Goal: Book appointment/travel/reservation

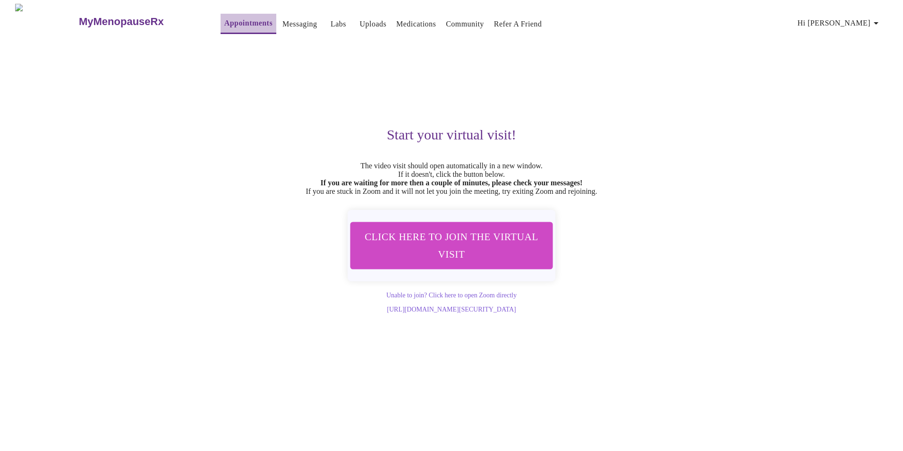
click at [224, 17] on link "Appointments" at bounding box center [248, 23] width 48 height 13
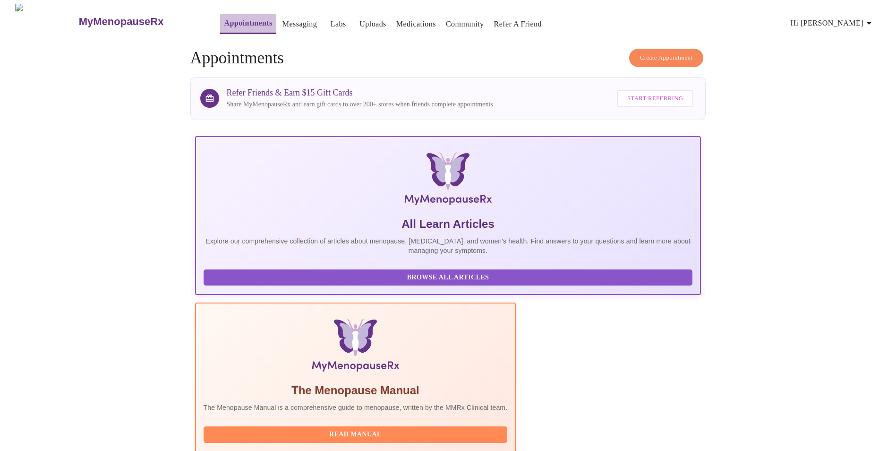
click at [224, 19] on link "Appointments" at bounding box center [248, 23] width 48 height 13
click at [654, 52] on span "Create Appointment" at bounding box center [666, 57] width 53 height 11
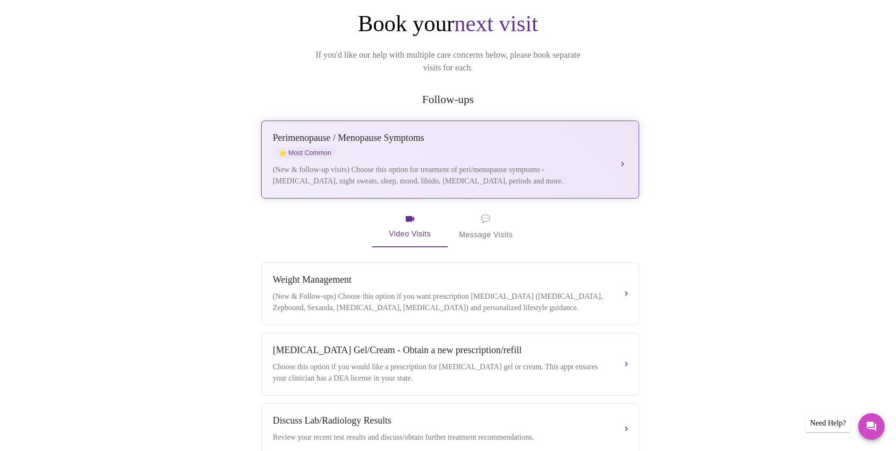
scroll to position [94, 0]
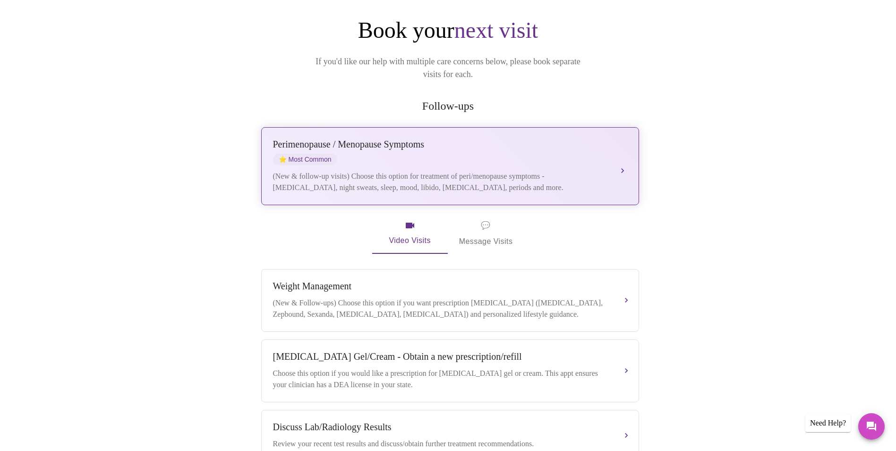
click at [424, 152] on div "[MEDICAL_DATA] / Menopause Symptoms ⭐ Most Common (New & follow-up visits) Choo…" at bounding box center [450, 166] width 354 height 54
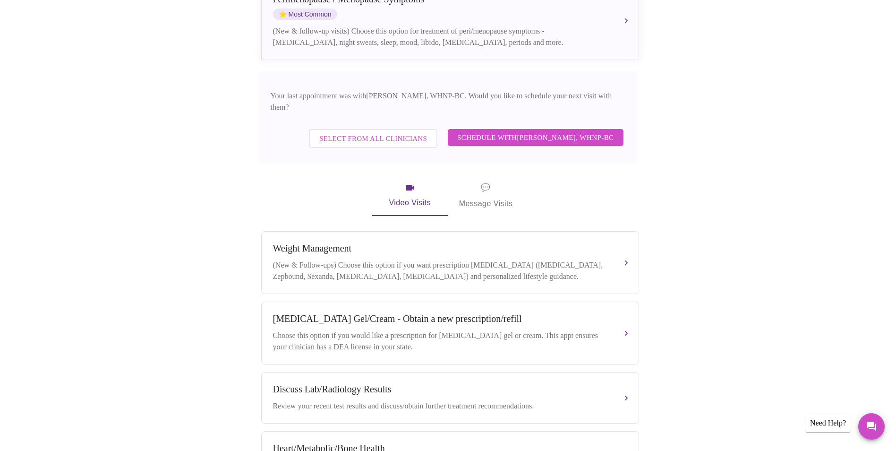
scroll to position [236, 0]
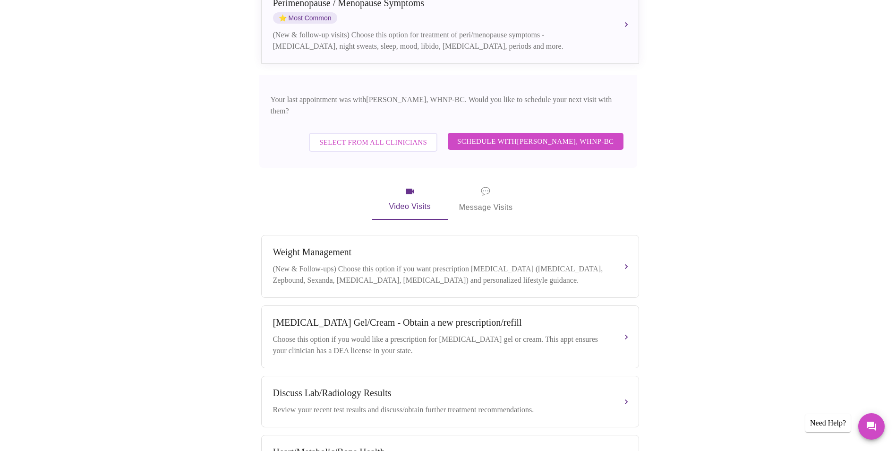
click at [503, 135] on span "Schedule with [PERSON_NAME], WHNP-BC" at bounding box center [535, 141] width 157 height 12
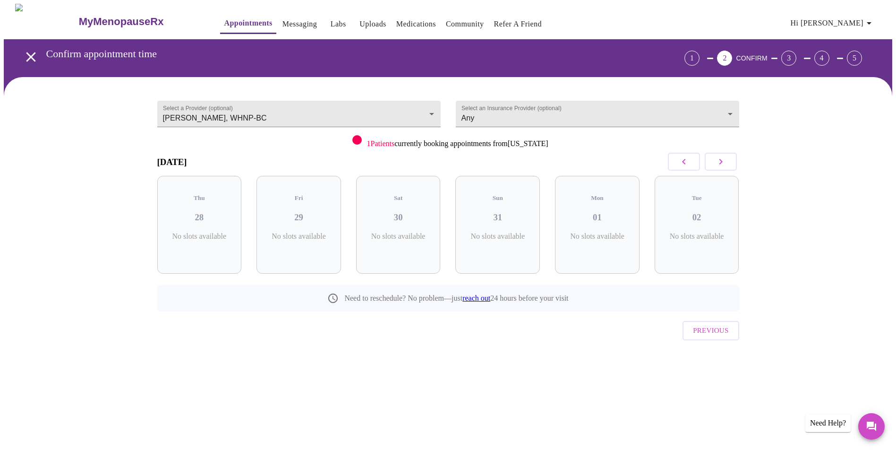
scroll to position [0, 0]
click at [719, 155] on button "button" at bounding box center [724, 162] width 32 height 18
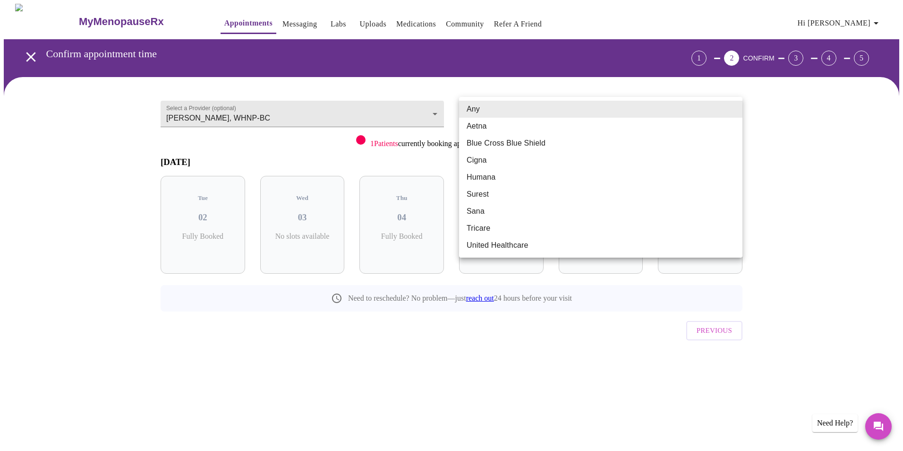
click at [486, 107] on body "MyMenopauseRx Appointments Messaging Labs Uploads Medications Community Refer a…" at bounding box center [452, 196] width 896 height 384
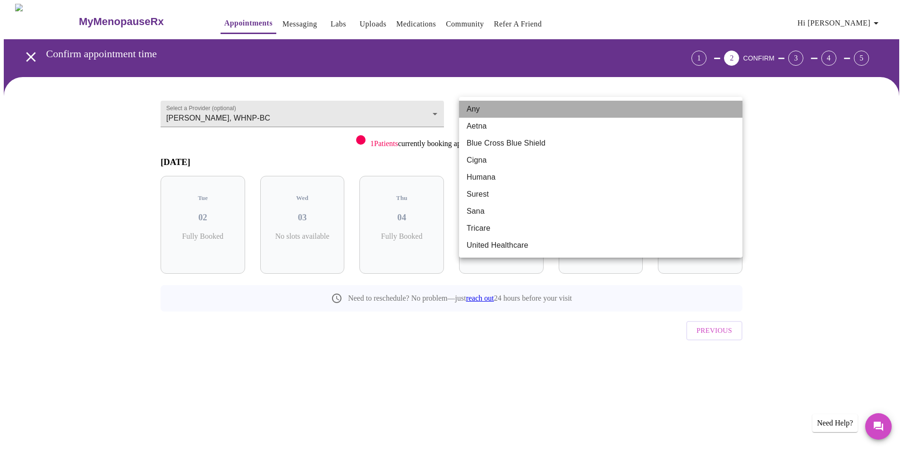
click at [486, 107] on li "Any" at bounding box center [600, 109] width 283 height 17
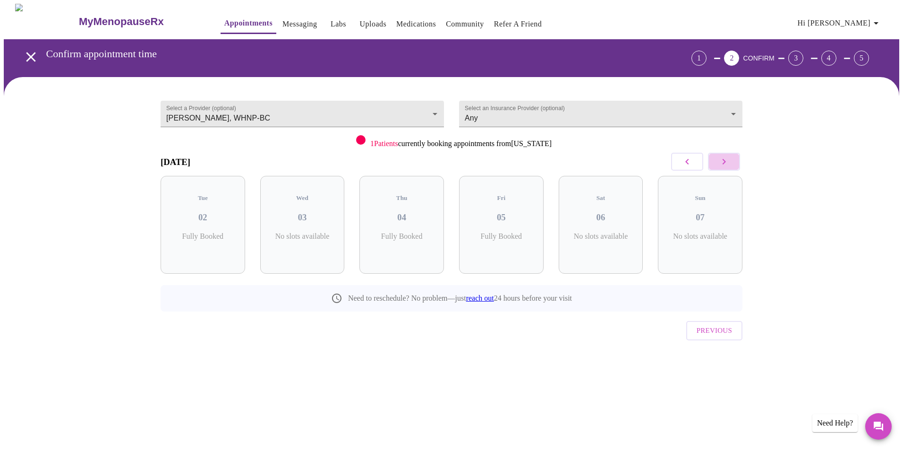
click at [715, 158] on button "button" at bounding box center [724, 162] width 32 height 18
click at [217, 212] on h3 "08" at bounding box center [202, 217] width 69 height 10
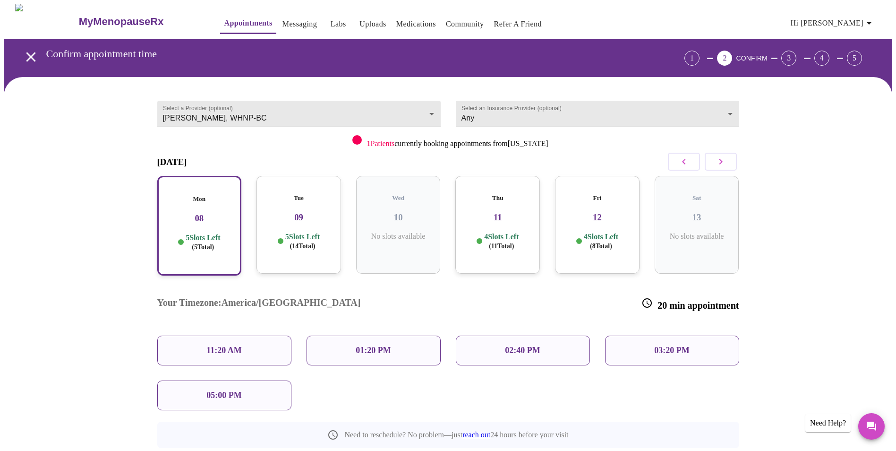
click at [228, 335] on div "11:20 AM" at bounding box center [224, 350] width 134 height 30
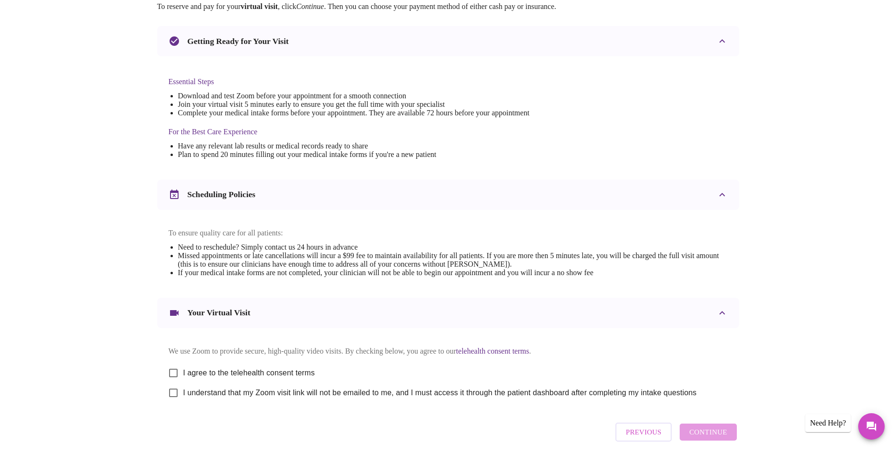
scroll to position [189, 0]
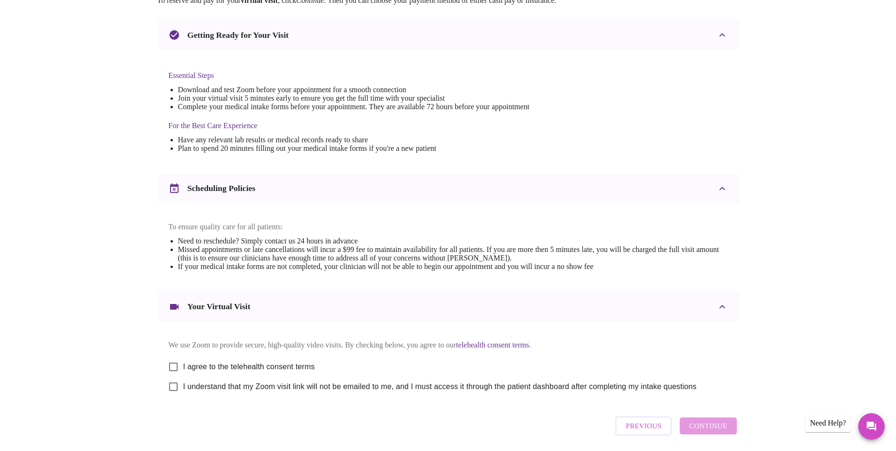
click at [170, 372] on input "I agree to the telehealth consent terms" at bounding box center [173, 367] width 20 height 20
checkbox input "true"
click at [168, 393] on input "I understand that my Zoom visit link will not be emailed to me, and I must acce…" at bounding box center [173, 387] width 20 height 20
checkbox input "true"
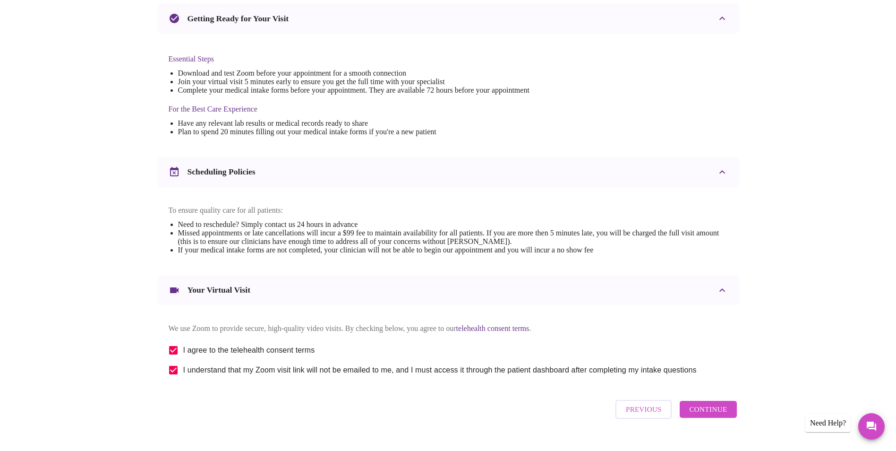
scroll to position [234, 0]
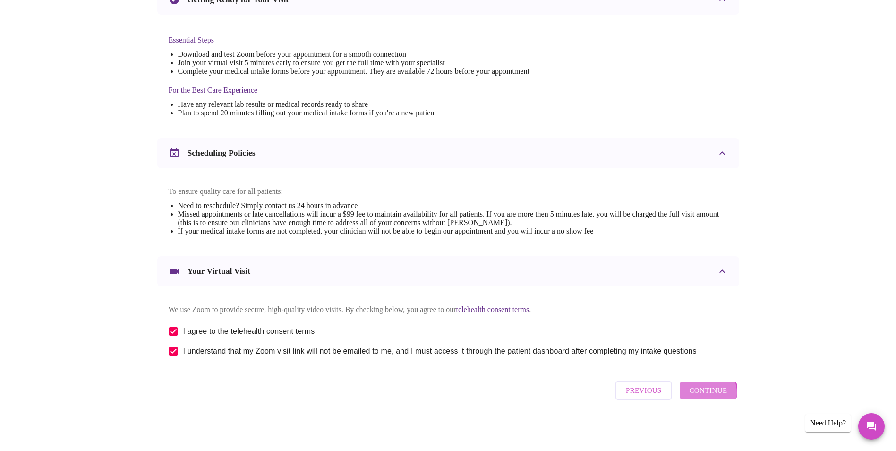
click at [704, 396] on span "Continue" at bounding box center [708, 390] width 38 height 12
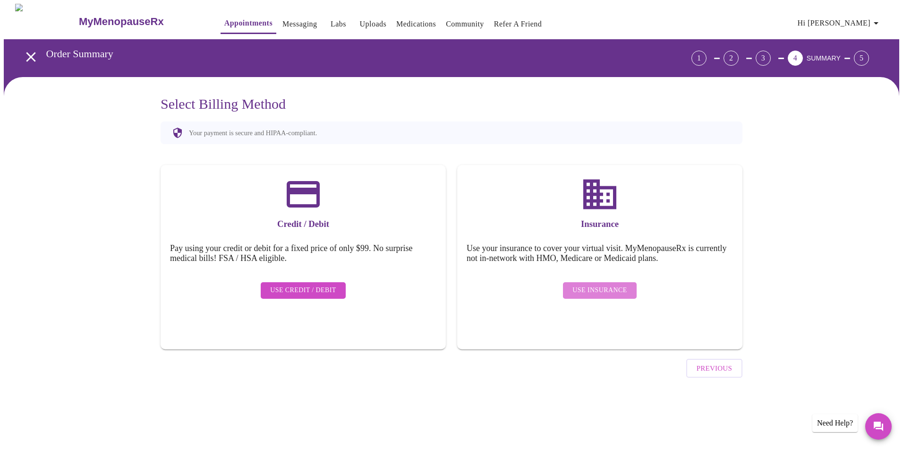
click at [612, 284] on span "Use Insurance" at bounding box center [600, 290] width 54 height 12
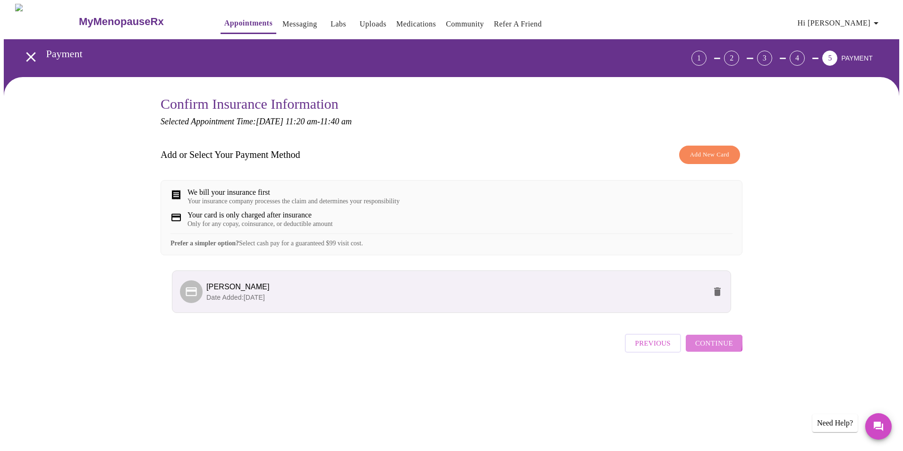
click at [704, 349] on span "Continue" at bounding box center [714, 343] width 38 height 12
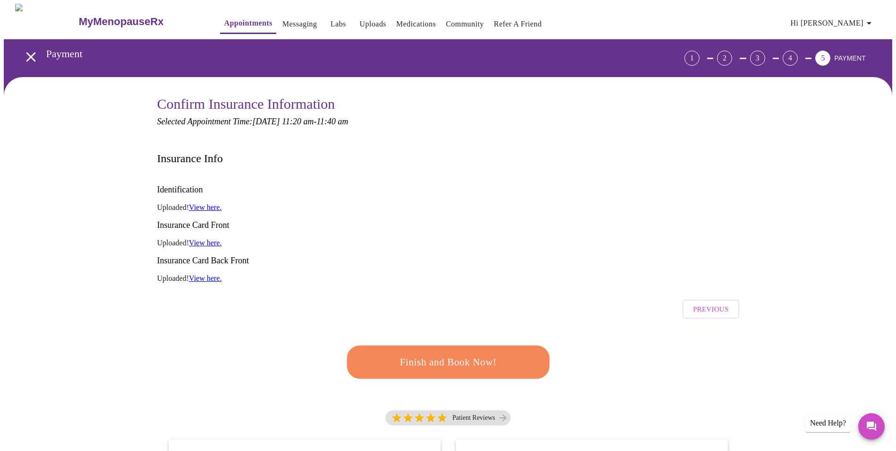
click at [459, 353] on span "Finish and Book Now!" at bounding box center [448, 361] width 175 height 17
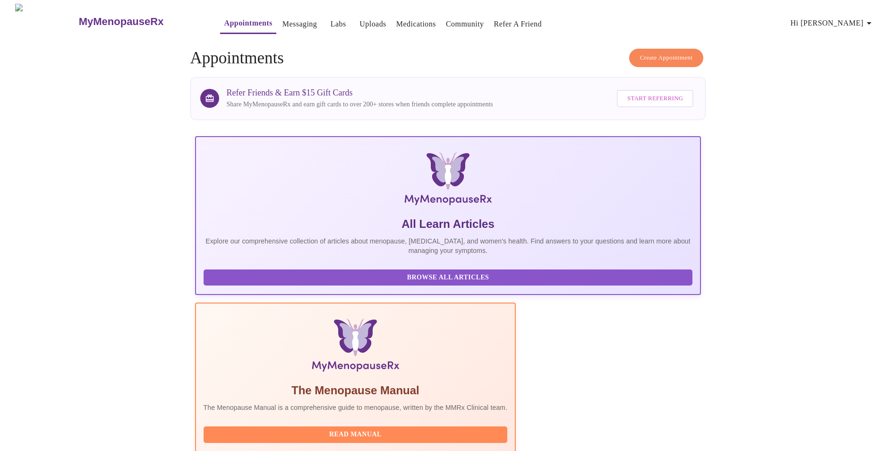
click at [283, 26] on link "Messaging" at bounding box center [300, 23] width 34 height 13
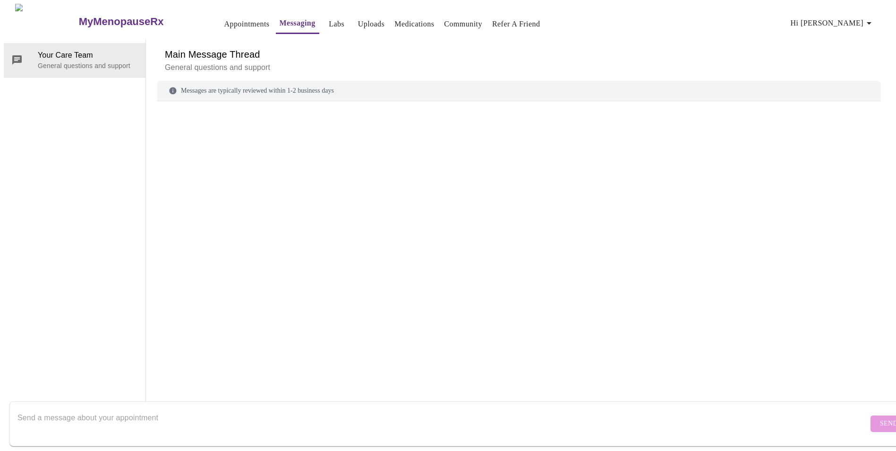
click at [394, 21] on link "Medications" at bounding box center [414, 23] width 40 height 13
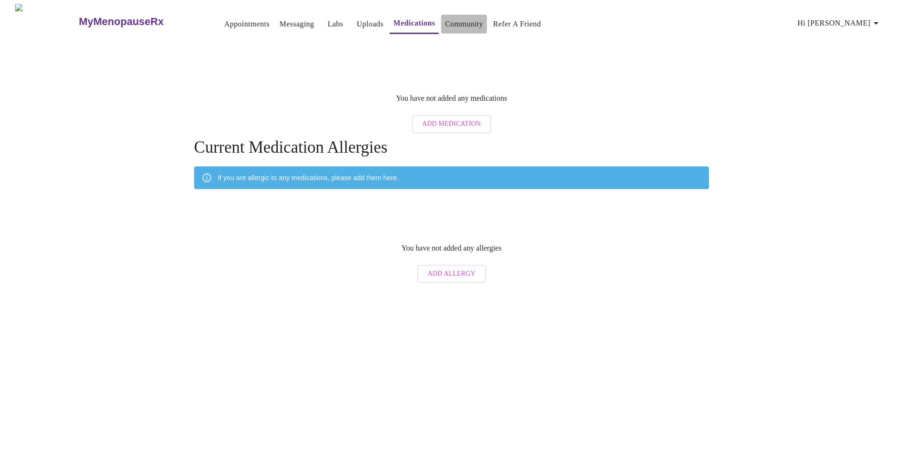
click at [447, 17] on link "Community" at bounding box center [464, 23] width 38 height 13
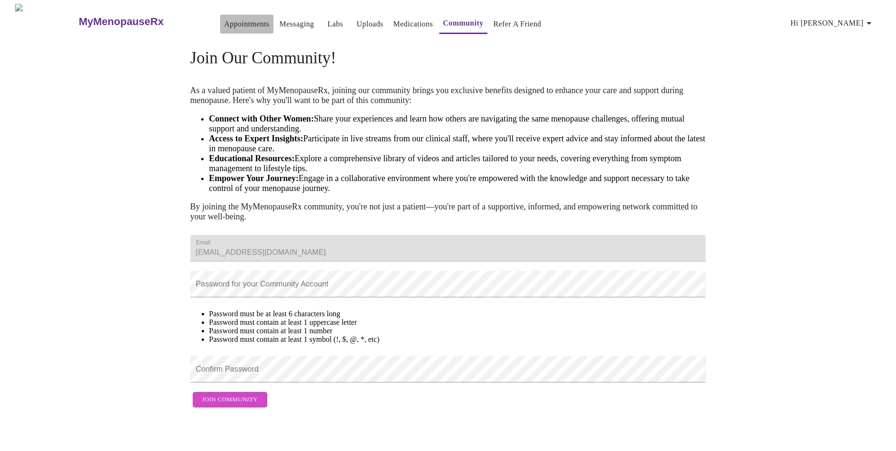
click at [228, 17] on link "Appointments" at bounding box center [246, 23] width 45 height 13
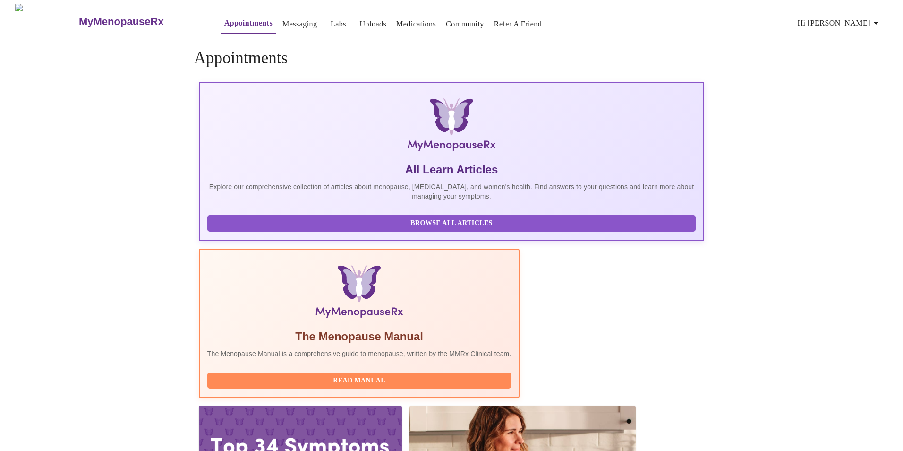
click at [331, 17] on link "Labs" at bounding box center [339, 23] width 16 height 13
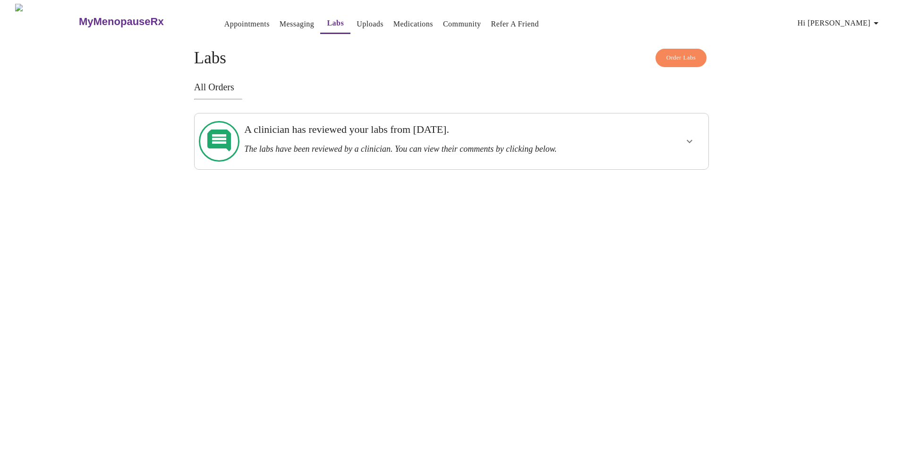
click at [224, 19] on link "Appointments" at bounding box center [246, 23] width 45 height 13
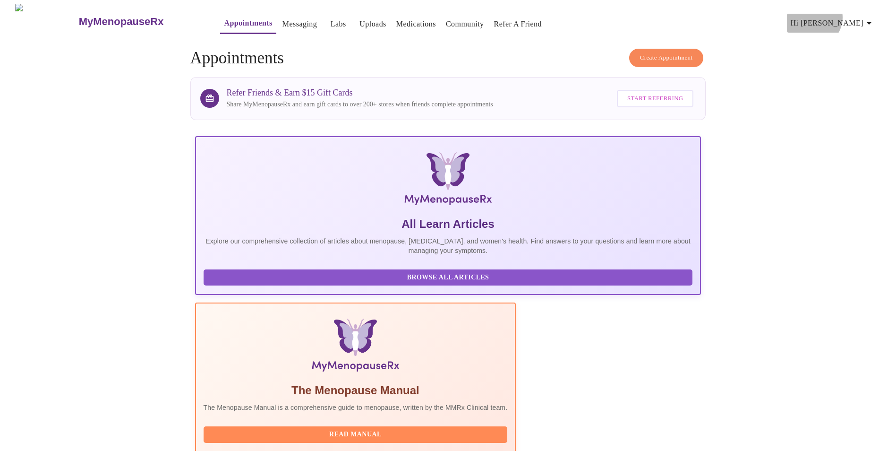
click at [864, 17] on span "Hi [PERSON_NAME]" at bounding box center [833, 23] width 84 height 13
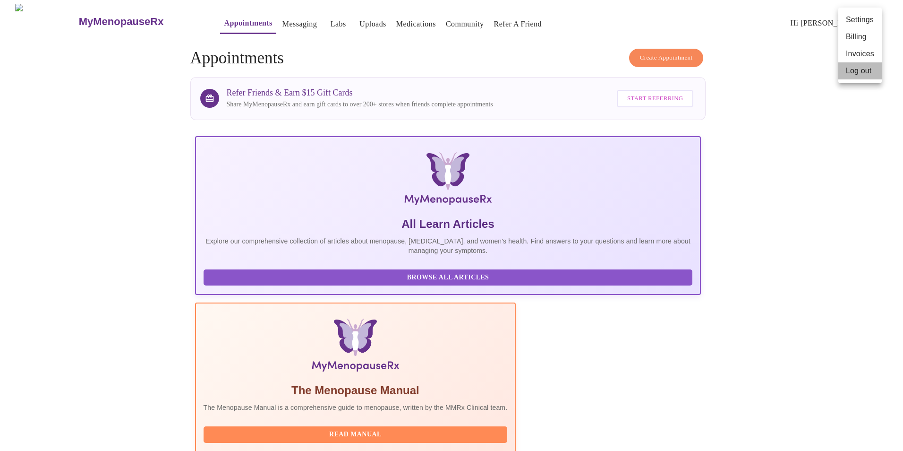
click at [856, 69] on li "Log out" at bounding box center [860, 70] width 43 height 17
